Goal: Find specific page/section: Find specific page/section

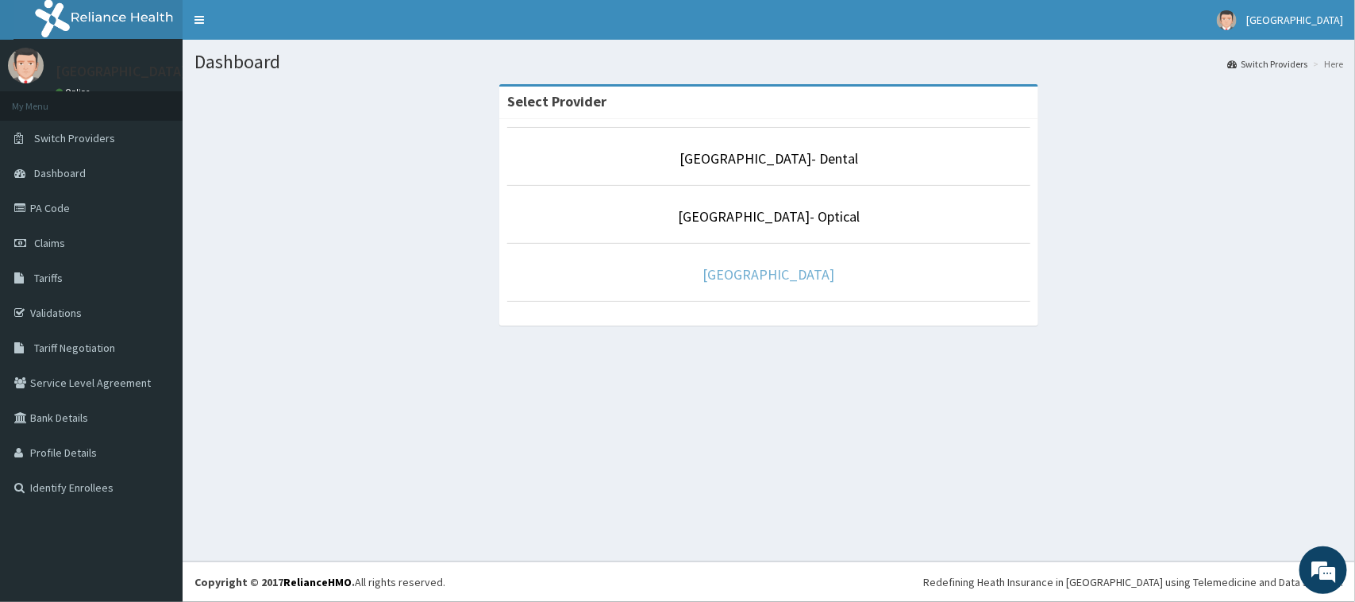
click at [787, 274] on link "[GEOGRAPHIC_DATA]" at bounding box center [769, 274] width 132 height 18
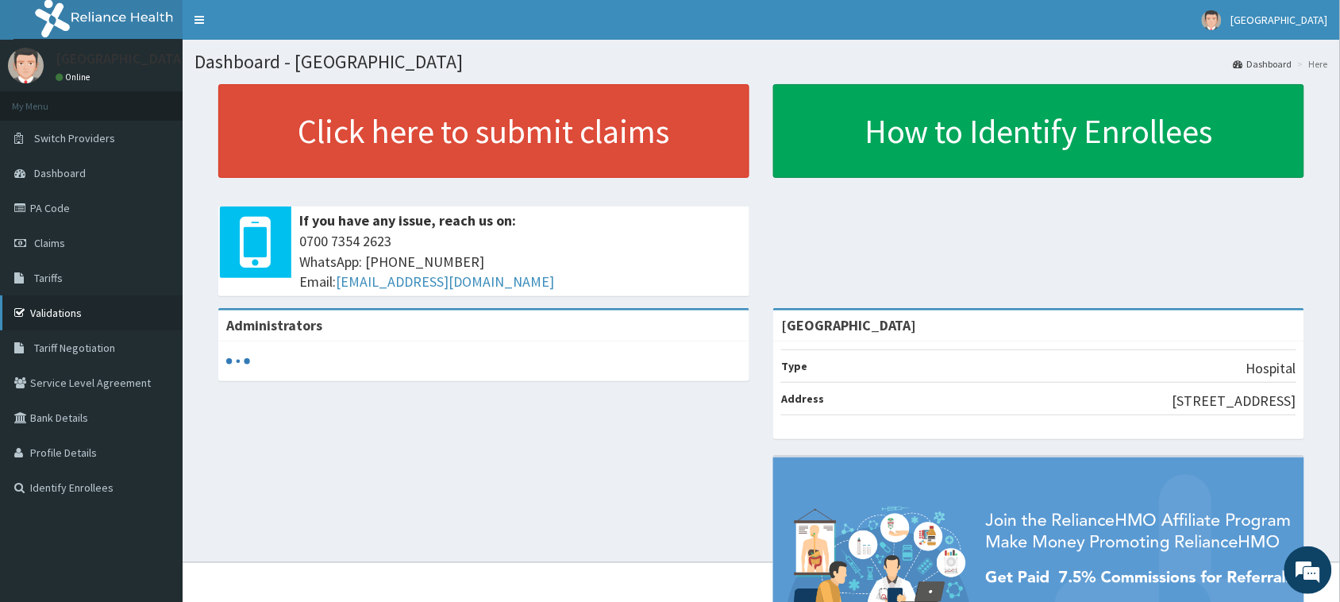
click at [52, 299] on link "Validations" at bounding box center [91, 312] width 183 height 35
